Goal: Transaction & Acquisition: Subscribe to service/newsletter

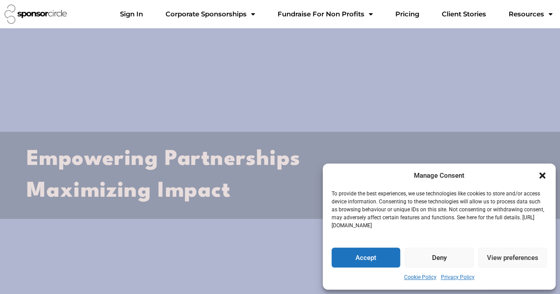
click at [540, 175] on icon "Close dialogue" at bounding box center [542, 175] width 9 height 9
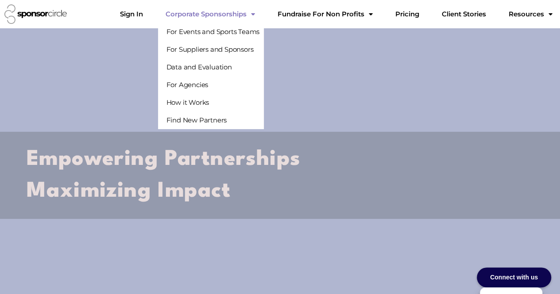
click at [232, 14] on link "Corporate Sponsorships" at bounding box center [210, 14] width 104 height 18
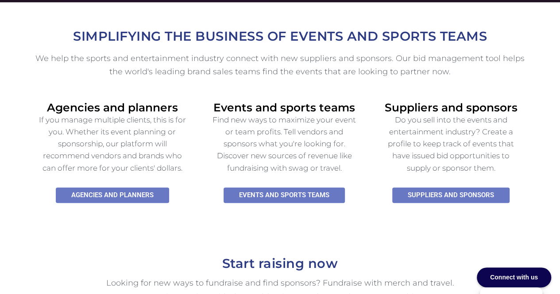
scroll to position [354, 0]
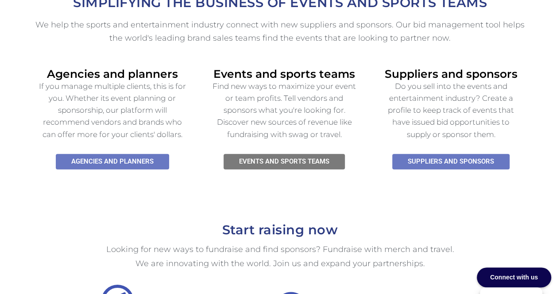
click at [289, 158] on span "Events and SPORTS TEAMS" at bounding box center [284, 161] width 90 height 7
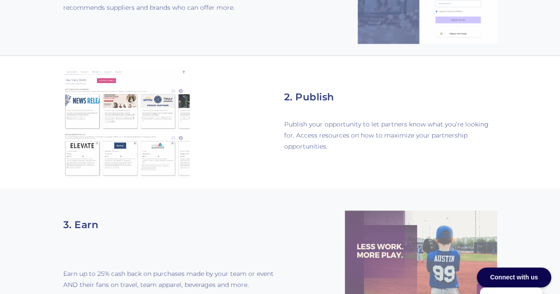
scroll to position [752, 0]
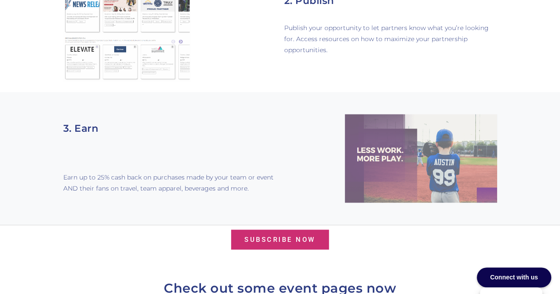
click at [281, 236] on span "Subscribe Now" at bounding box center [279, 239] width 71 height 7
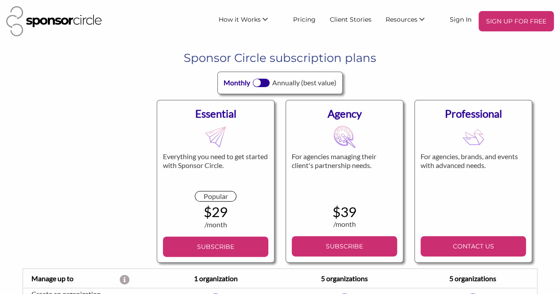
click at [262, 81] on div at bounding box center [261, 83] width 17 height 8
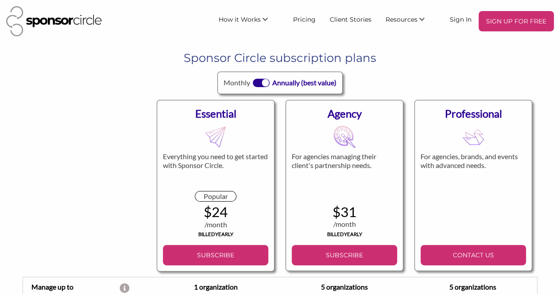
click at [253, 81] on div at bounding box center [261, 83] width 17 height 8
